Goal: Check status: Check status

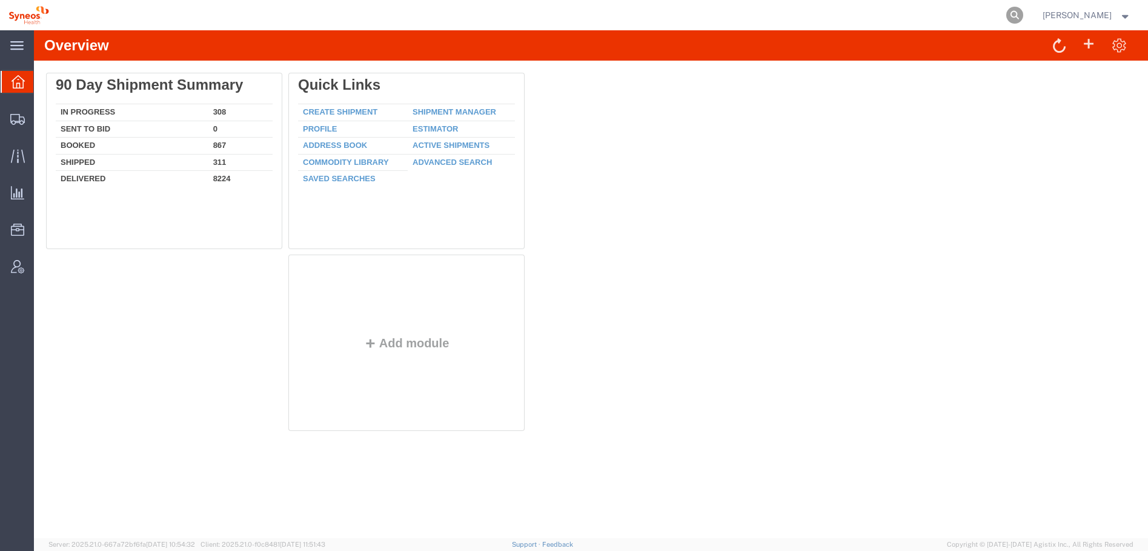
click at [1024, 13] on icon at bounding box center [1015, 15] width 17 height 17
click at [16, 115] on icon at bounding box center [17, 119] width 15 height 11
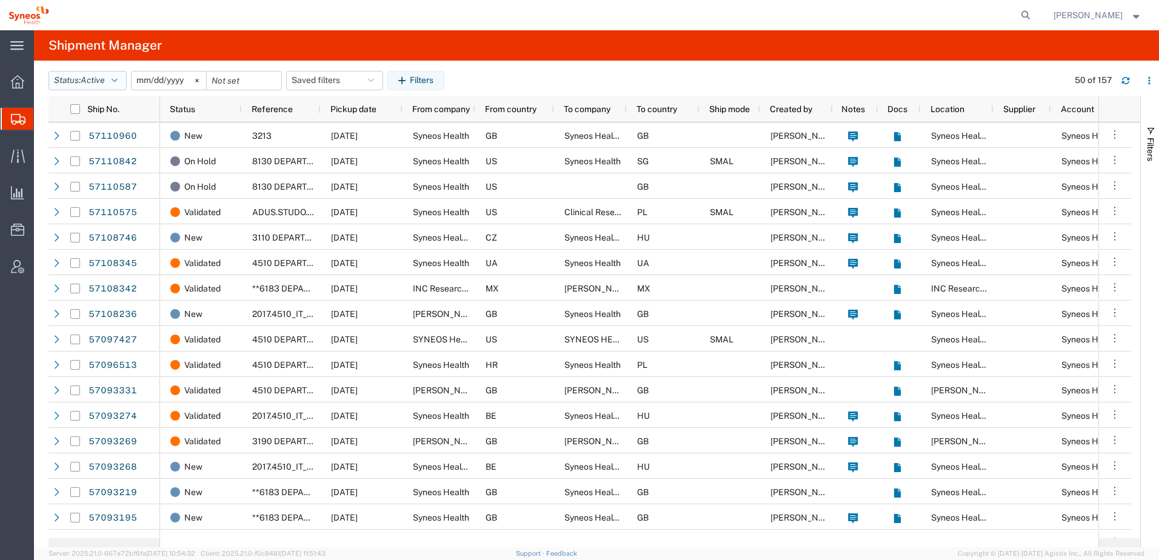
click at [101, 81] on span "Active" at bounding box center [93, 80] width 24 height 10
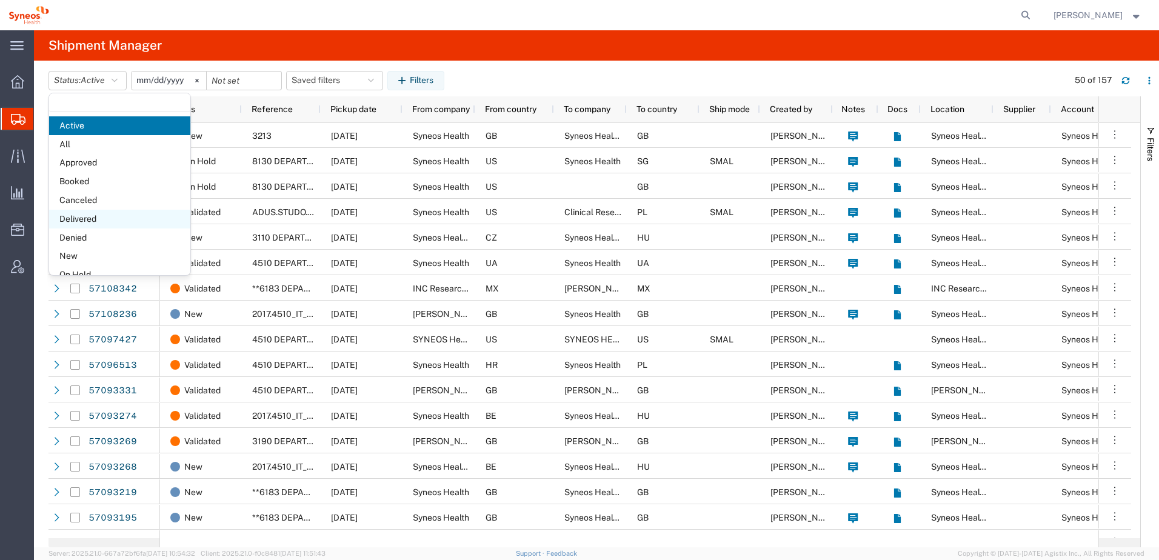
click at [101, 220] on span "Delivered" at bounding box center [119, 219] width 141 height 19
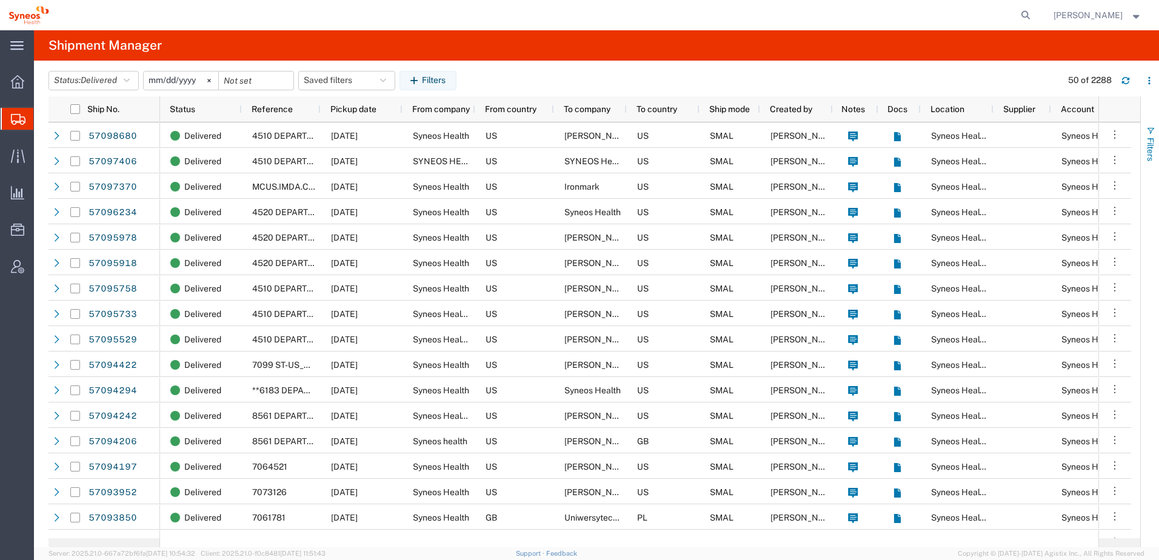
click at [1148, 133] on span "button" at bounding box center [1150, 131] width 10 height 10
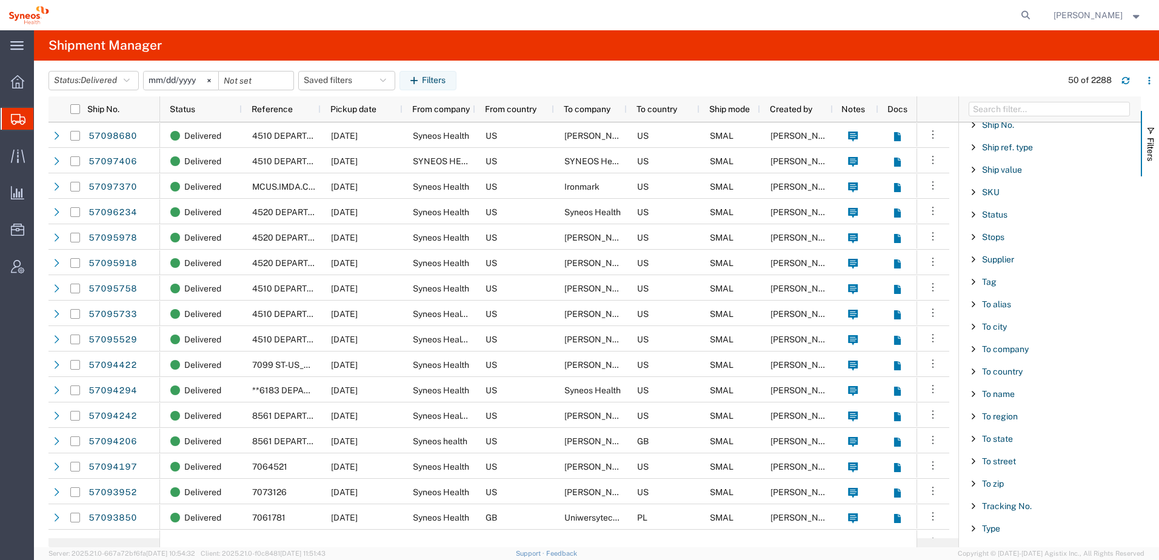
scroll to position [1055, 0]
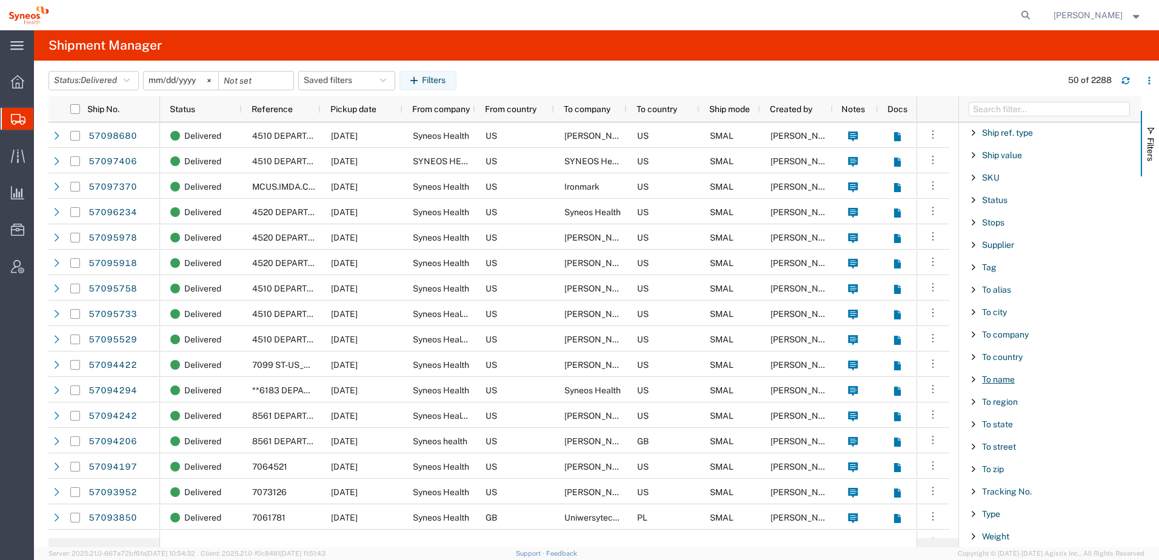
click at [989, 379] on span "To name" at bounding box center [998, 380] width 33 height 10
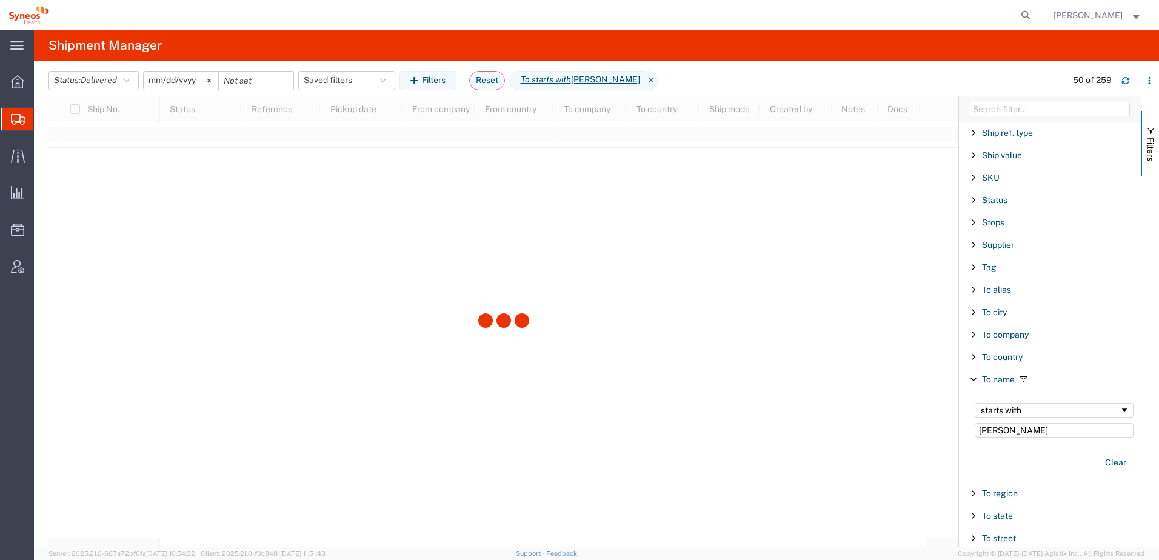
type input "[PERSON_NAME]"
click at [232, 355] on div at bounding box center [503, 321] width 910 height 451
click at [1127, 82] on icon "button" at bounding box center [1125, 80] width 8 height 8
click at [1034, 12] on icon at bounding box center [1025, 15] width 17 height 17
paste input "57069031"
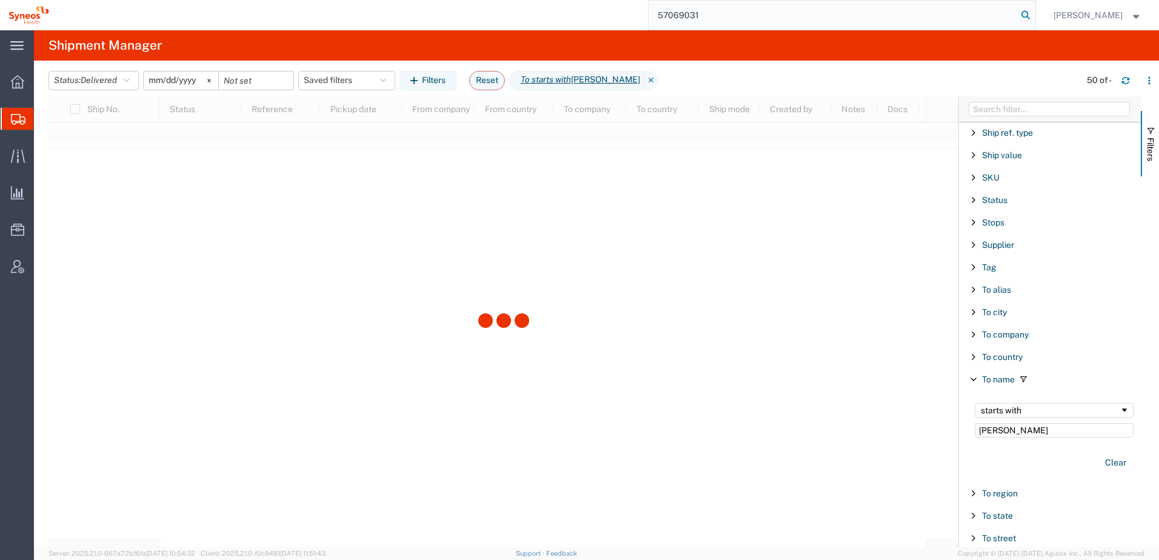
type input "57069031"
click at [1034, 16] on icon at bounding box center [1025, 15] width 17 height 17
